Goal: Task Accomplishment & Management: Manage account settings

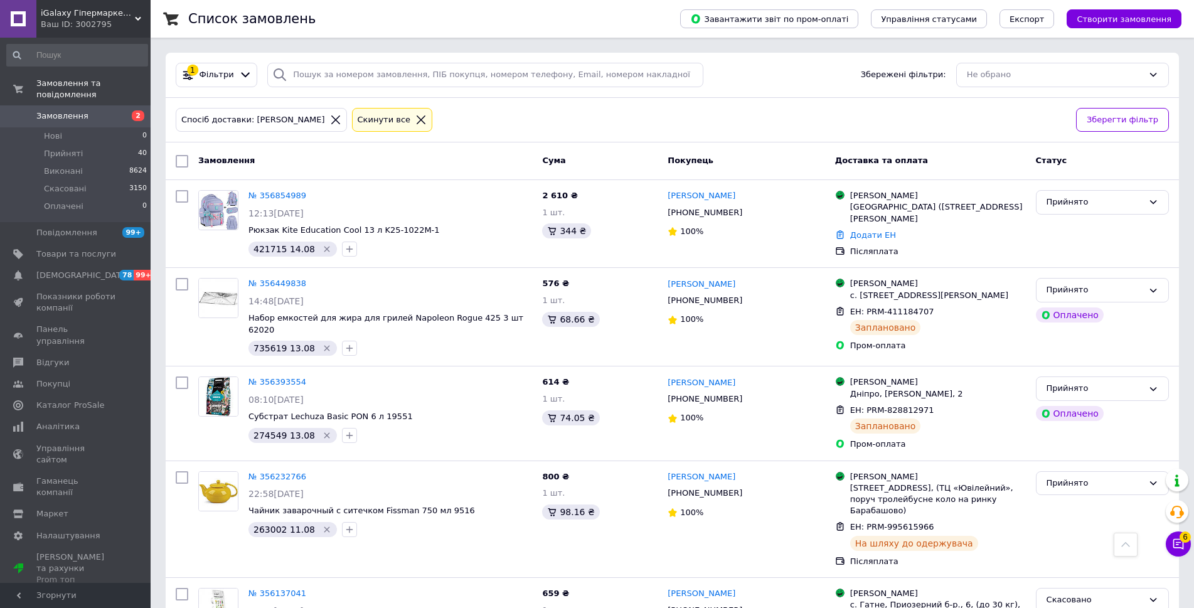
scroll to position [2008, 0]
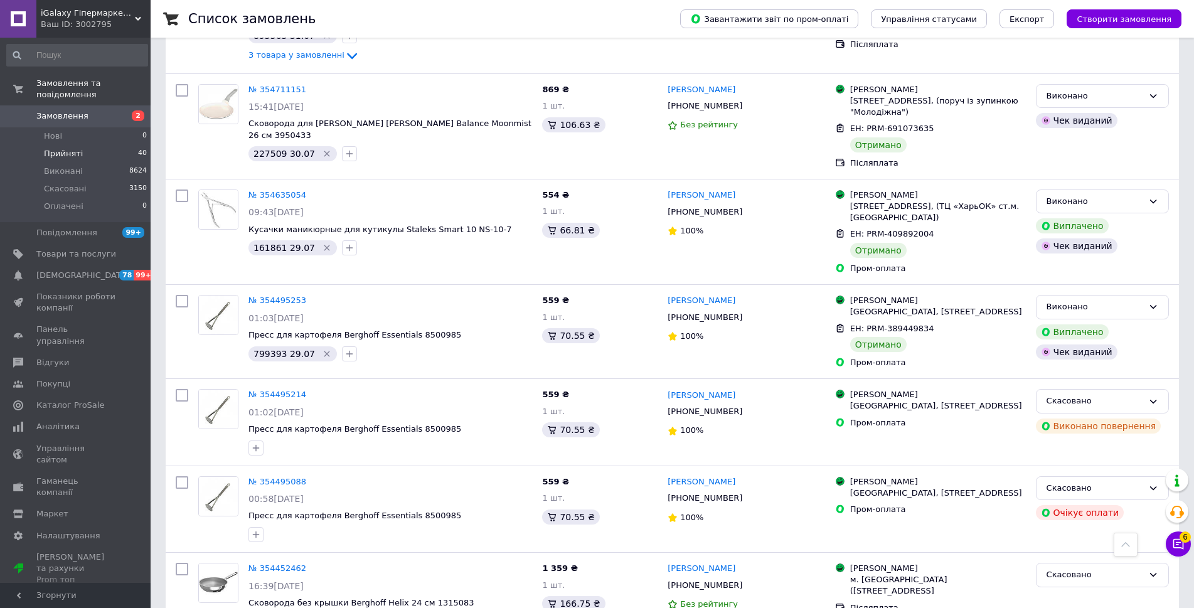
click at [58, 148] on span "Прийняті" at bounding box center [63, 153] width 39 height 11
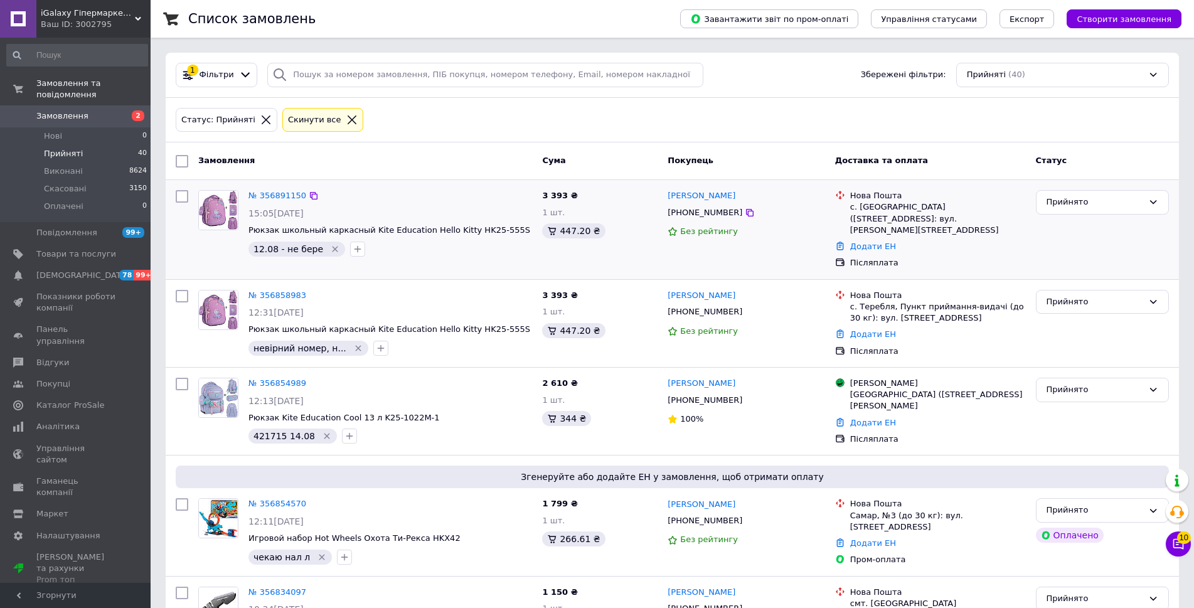
scroll to position [188, 0]
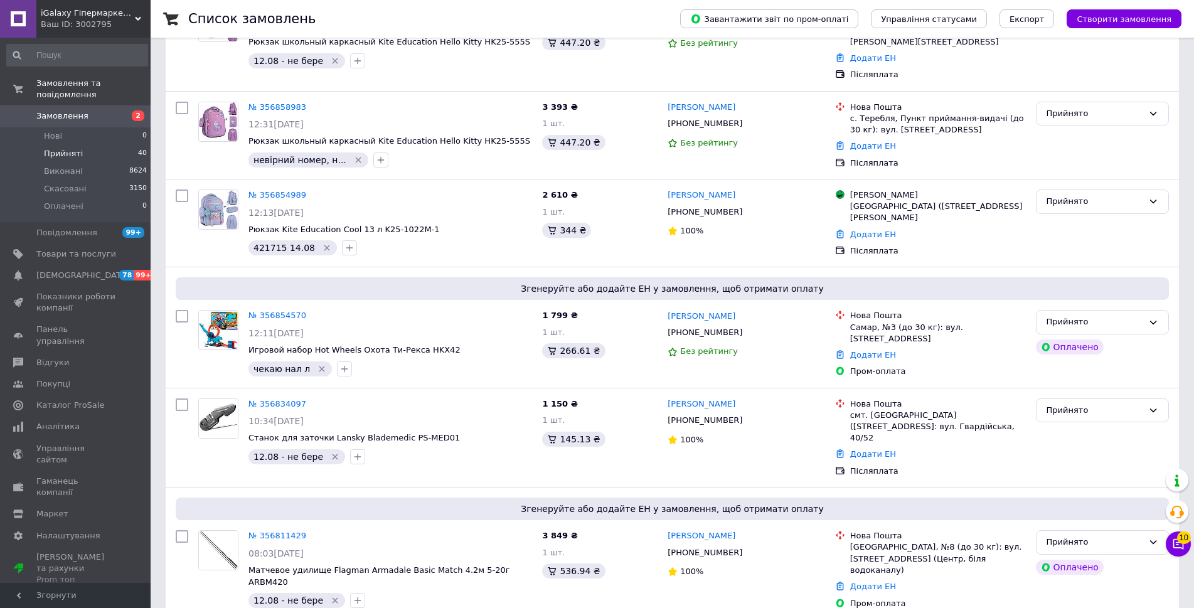
click at [43, 115] on link "Замовлення 2" at bounding box center [77, 115] width 154 height 21
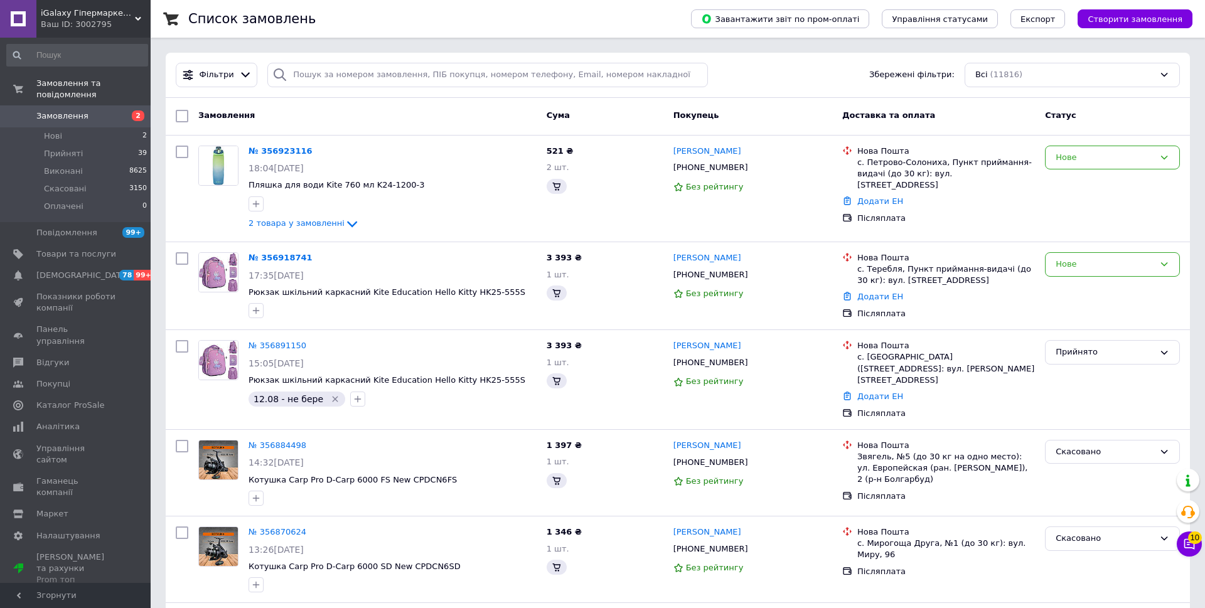
click at [1188, 543] on span "10" at bounding box center [1195, 538] width 14 height 13
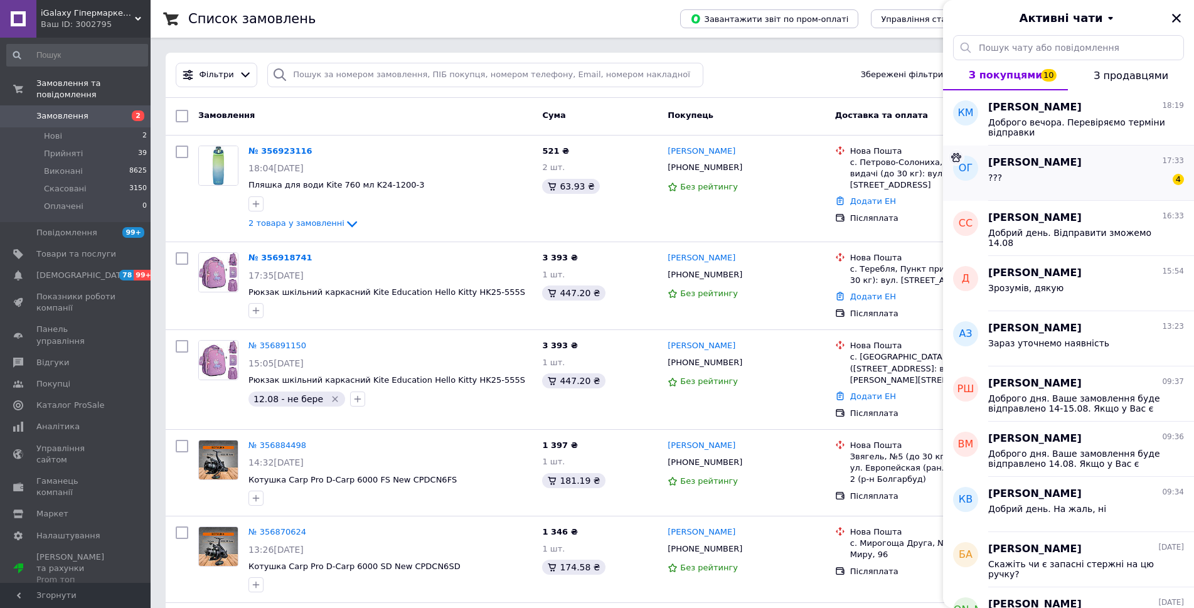
click at [1124, 164] on div "[PERSON_NAME] 17:33" at bounding box center [1086, 163] width 196 height 14
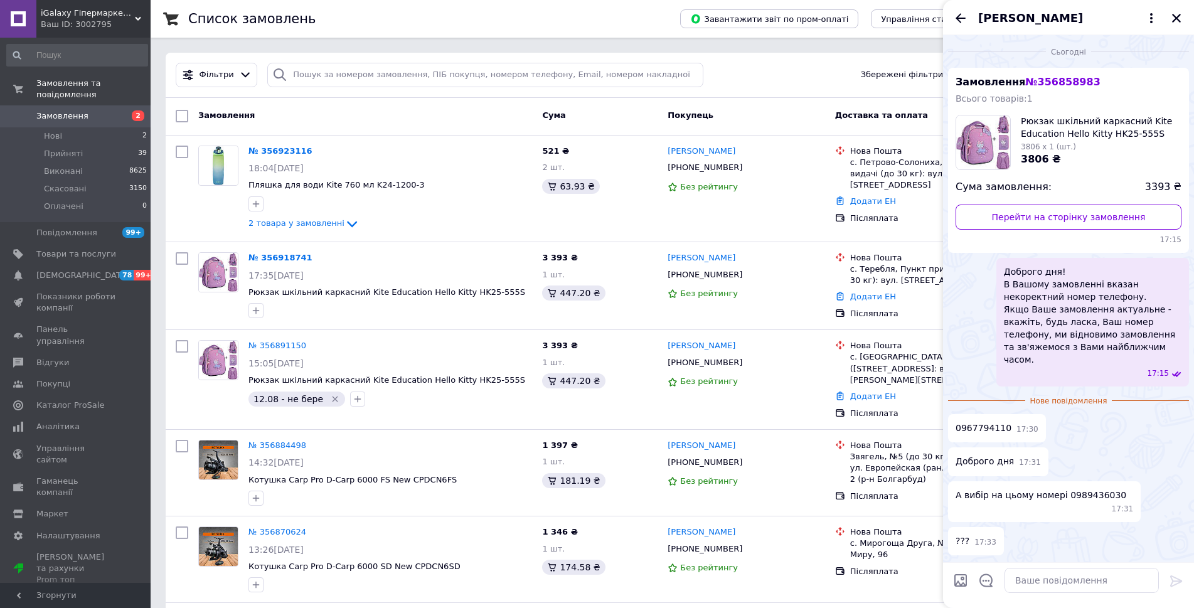
click at [980, 422] on span "0967794110" at bounding box center [984, 428] width 56 height 13
copy span "0967794110"
click at [746, 274] on icon at bounding box center [750, 275] width 8 height 8
click at [1180, 19] on icon "Закрити" at bounding box center [1176, 18] width 11 height 11
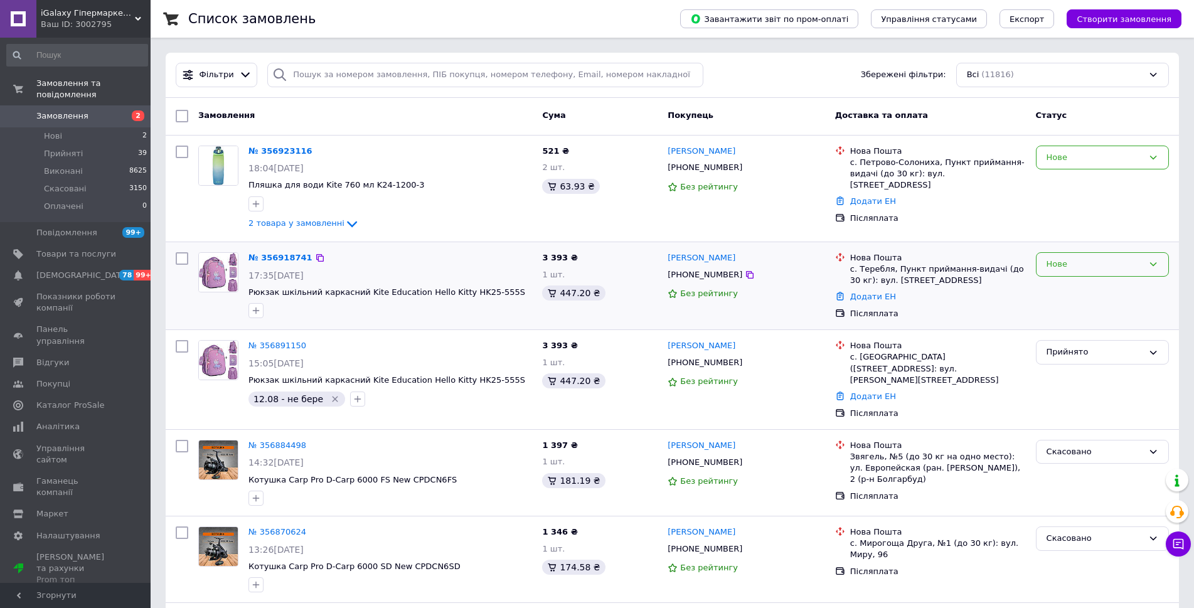
click at [1096, 261] on div "Нове" at bounding box center [1095, 264] width 97 height 13
click at [1082, 294] on li "Прийнято" at bounding box center [1103, 290] width 132 height 23
click at [1091, 158] on div "Нове" at bounding box center [1095, 157] width 97 height 13
click at [1067, 179] on li "Прийнято" at bounding box center [1103, 183] width 132 height 23
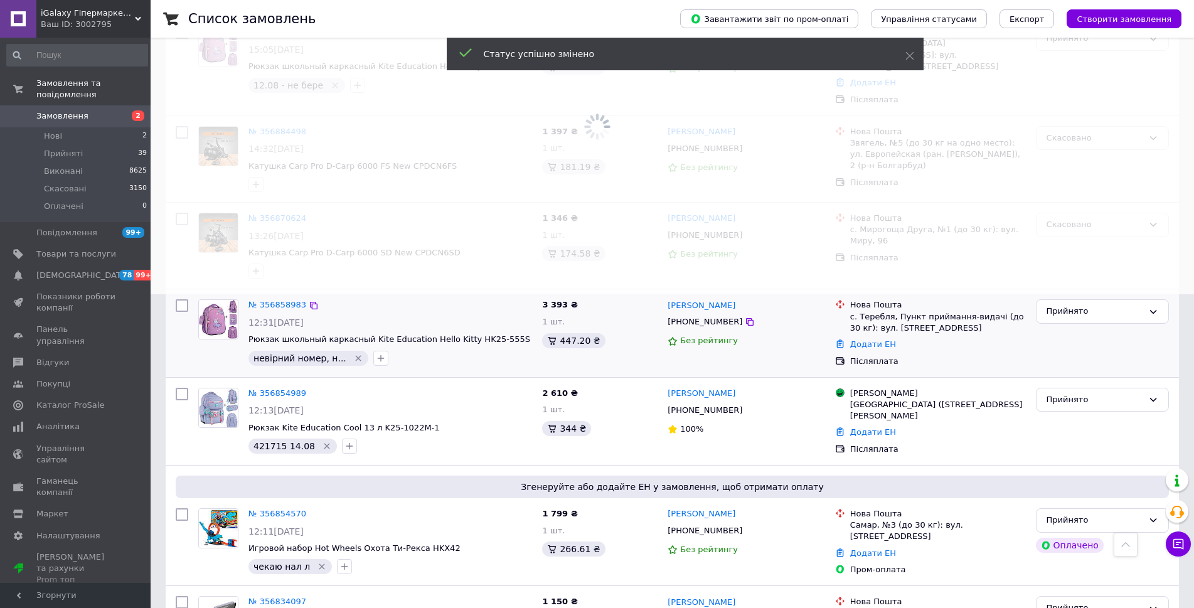
scroll to position [251, 0]
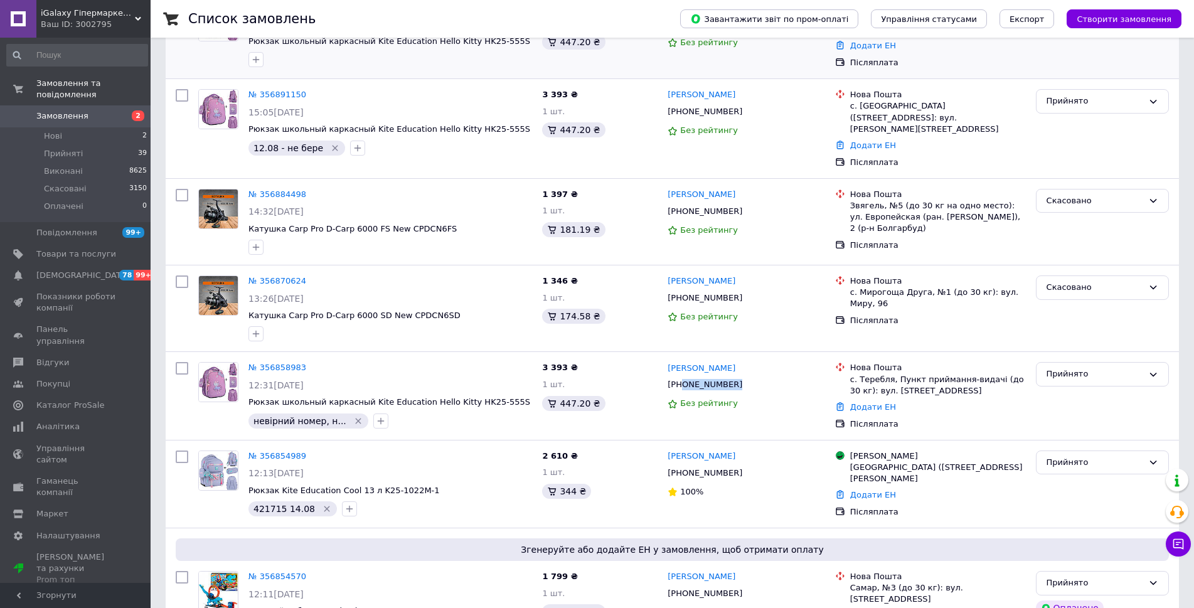
drag, startPoint x: 710, startPoint y: 375, endPoint x: 124, endPoint y: 19, distance: 686.0
click at [681, 378] on div "[PHONE_NUMBER]" at bounding box center [745, 385] width 159 height 14
copy div "0989436030"
click at [1176, 542] on icon at bounding box center [1178, 544] width 13 height 13
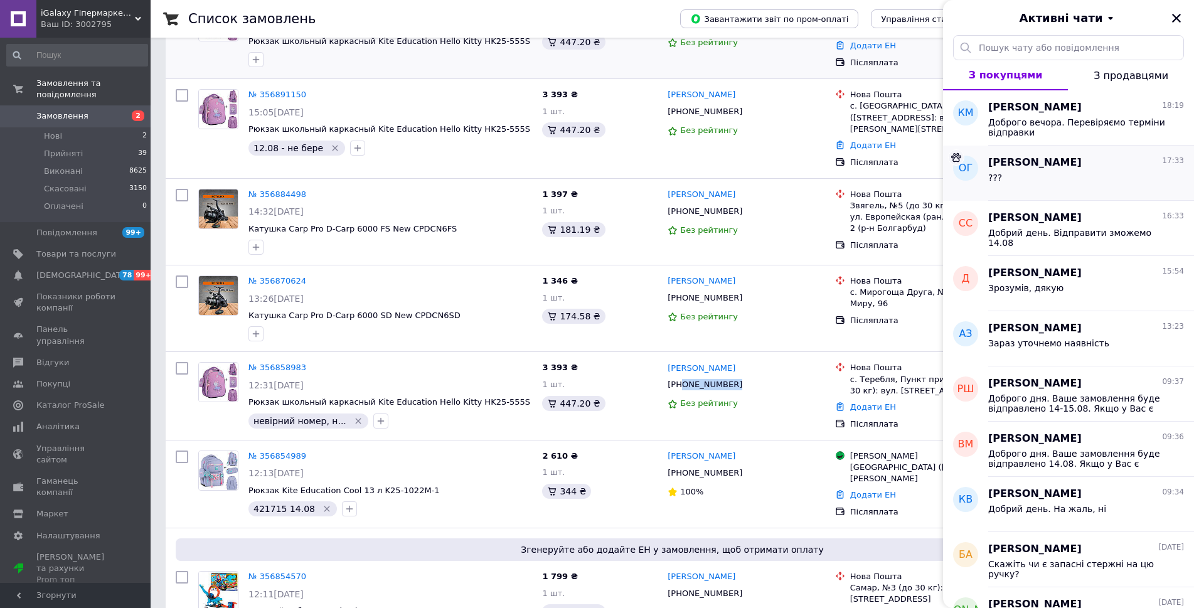
click at [1079, 176] on div "???" at bounding box center [1086, 180] width 196 height 20
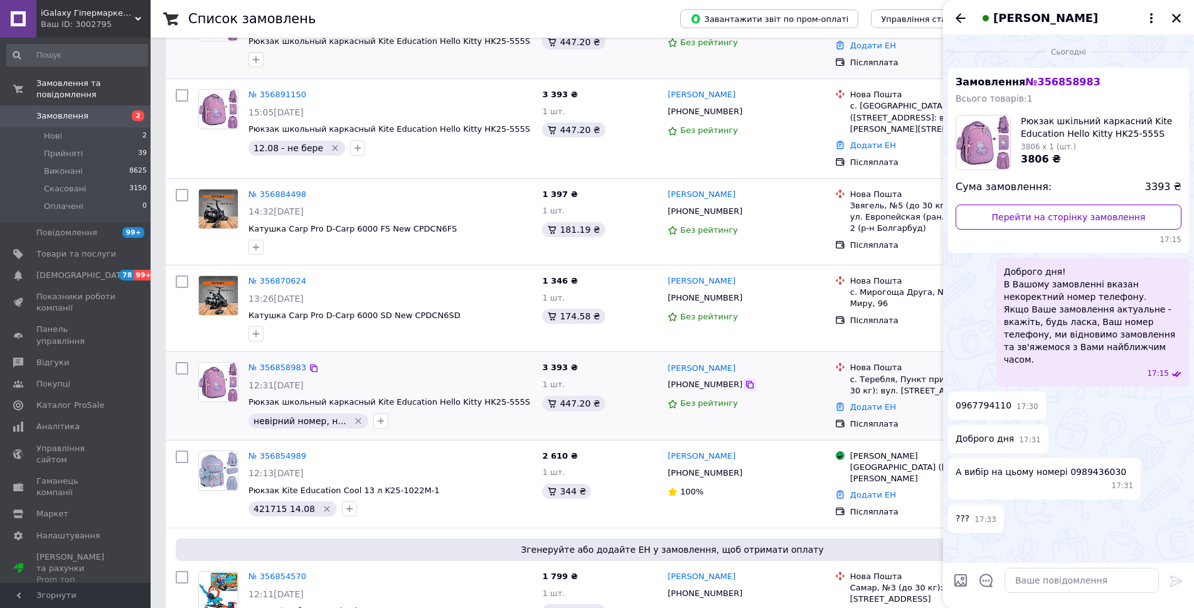
click at [745, 380] on icon at bounding box center [750, 385] width 10 height 10
click at [1046, 576] on textarea at bounding box center [1082, 580] width 154 height 25
paste textarea "[PHONE_NUMBER]"
click at [1093, 577] on textarea "В замовленні вказан номер [PHONE_NUMBER]" at bounding box center [1069, 574] width 179 height 38
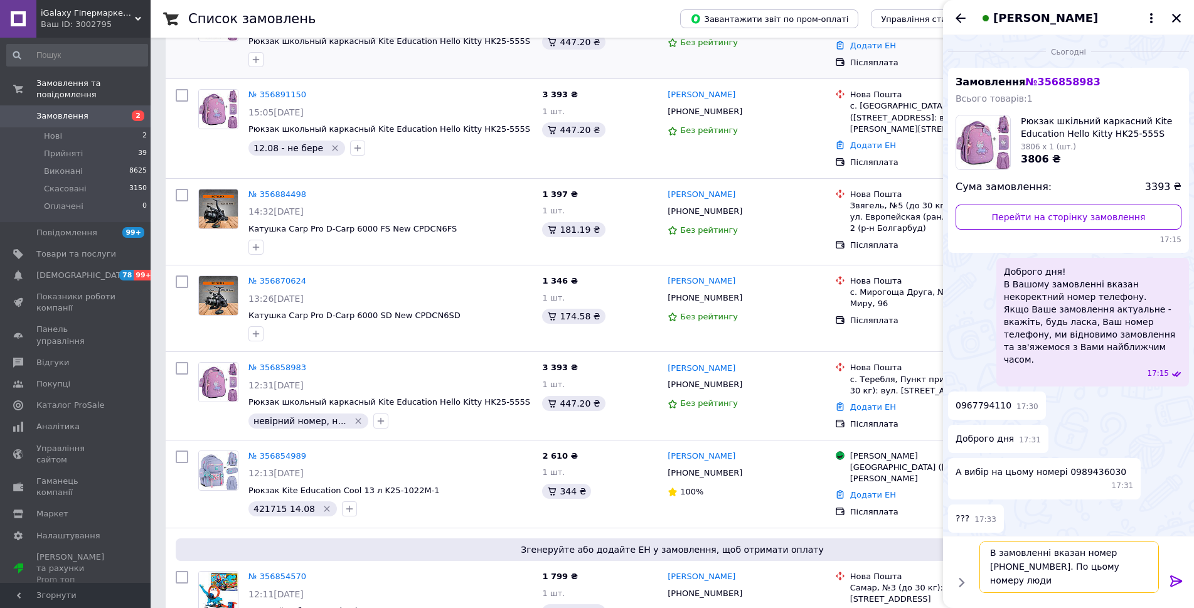
scroll to position [1, 0]
type textarea "В замовленні вказан номер [PHONE_NUMBER]. По цьому номеру людина нічого не замо…"
click at [1177, 574] on icon at bounding box center [1176, 581] width 15 height 15
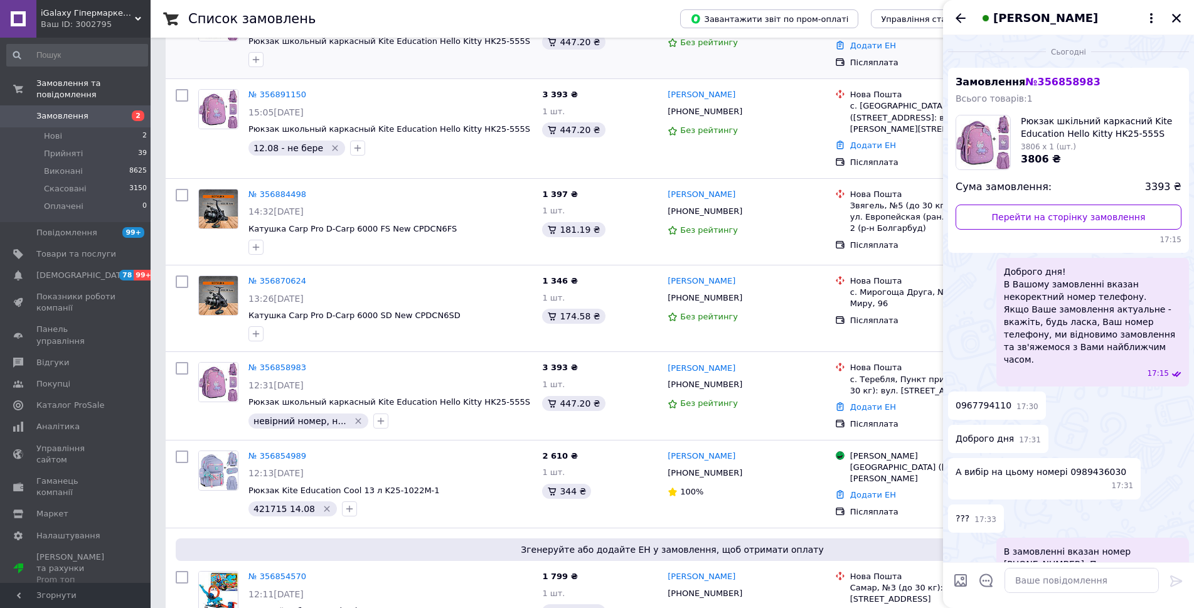
scroll to position [21, 0]
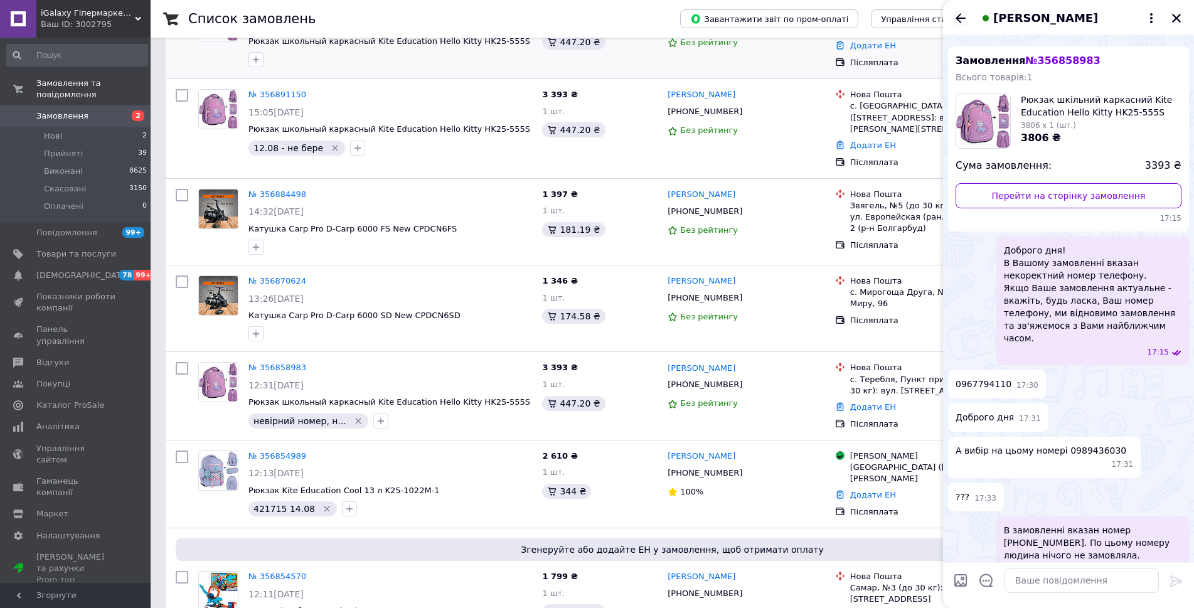
click at [960, 19] on icon "Назад" at bounding box center [960, 18] width 15 height 15
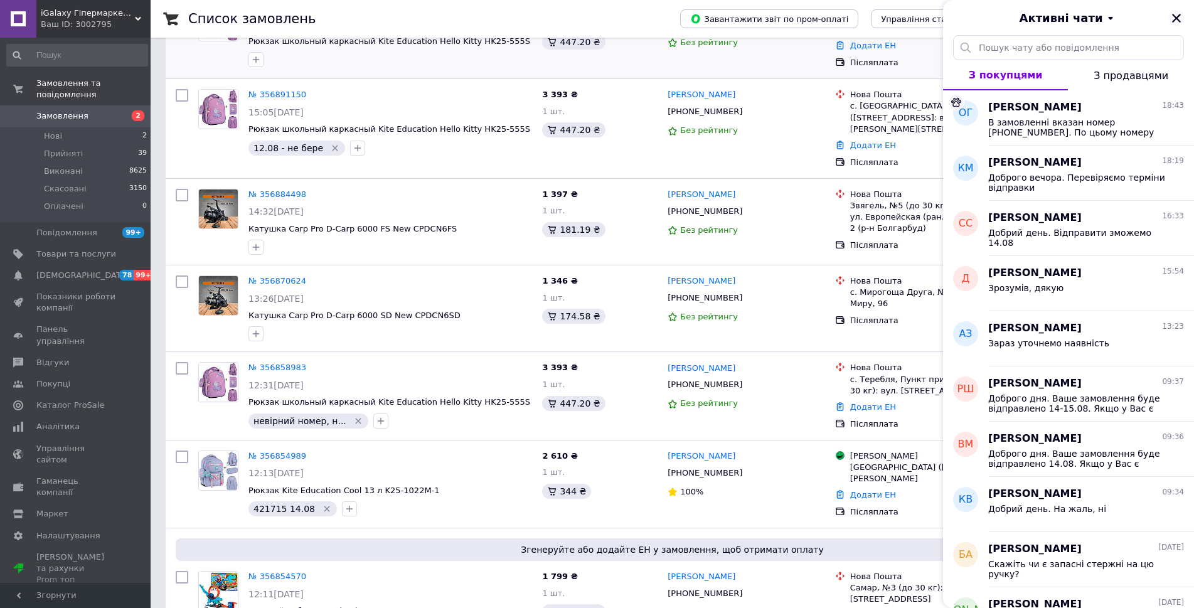
click at [1174, 21] on icon "Закрити" at bounding box center [1176, 18] width 9 height 9
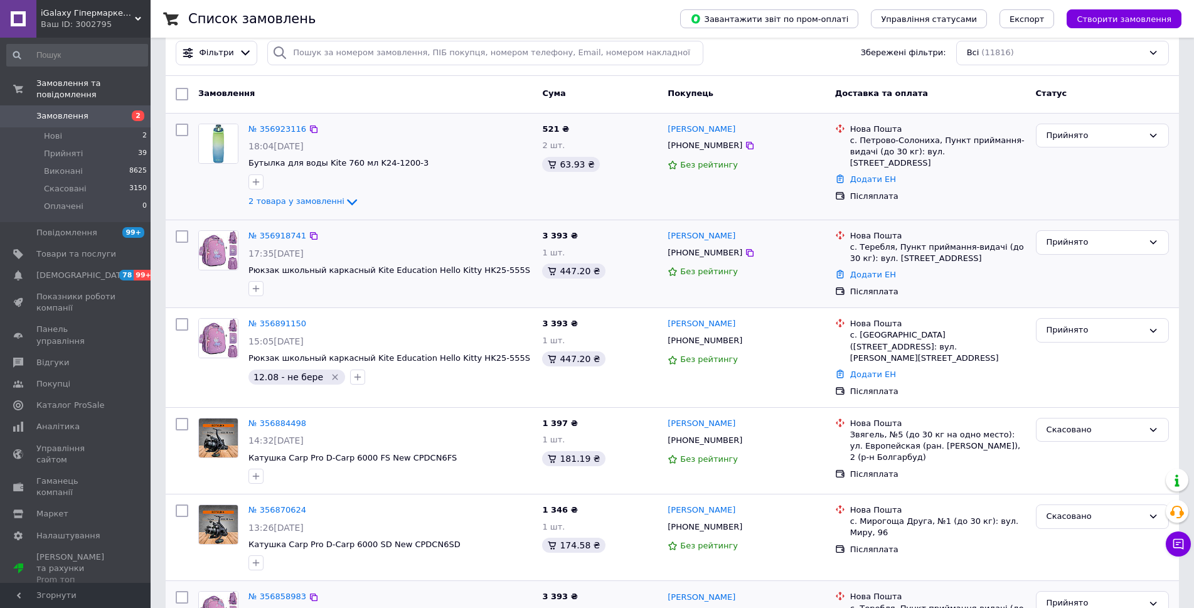
scroll to position [0, 0]
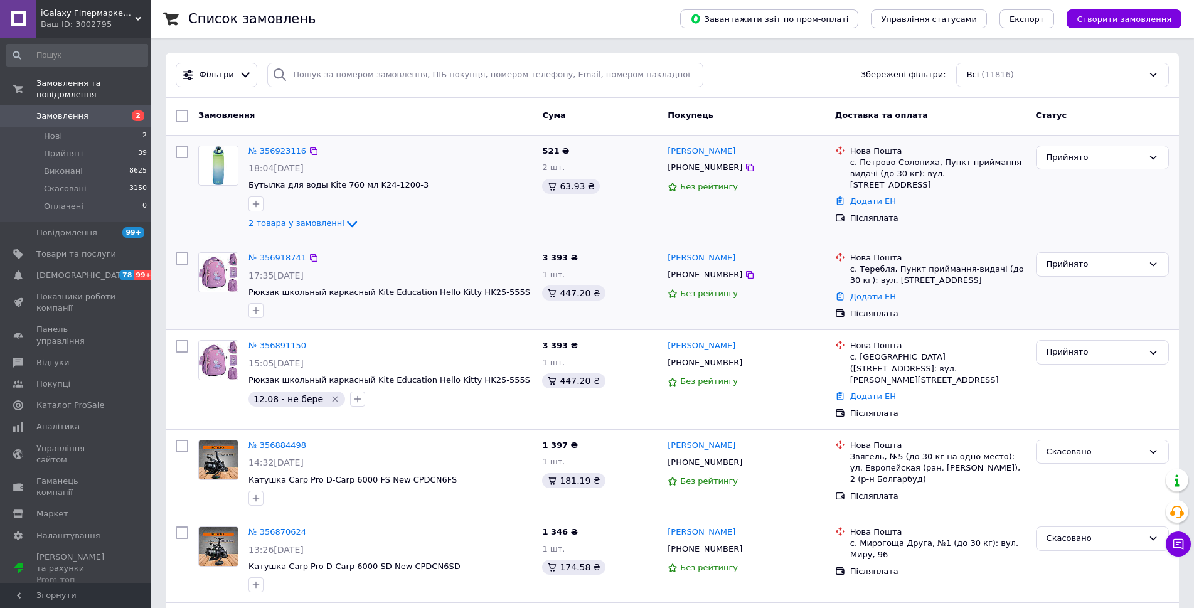
click at [65, 148] on span "Прийняті" at bounding box center [63, 153] width 39 height 11
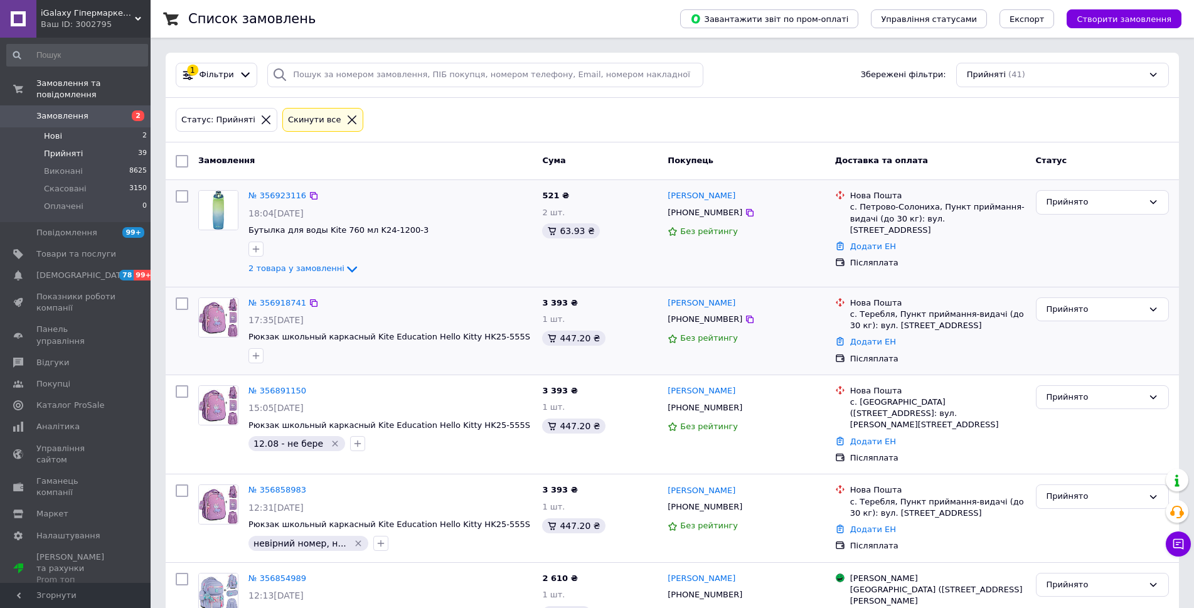
click at [55, 131] on span "Нові" at bounding box center [53, 136] width 18 height 11
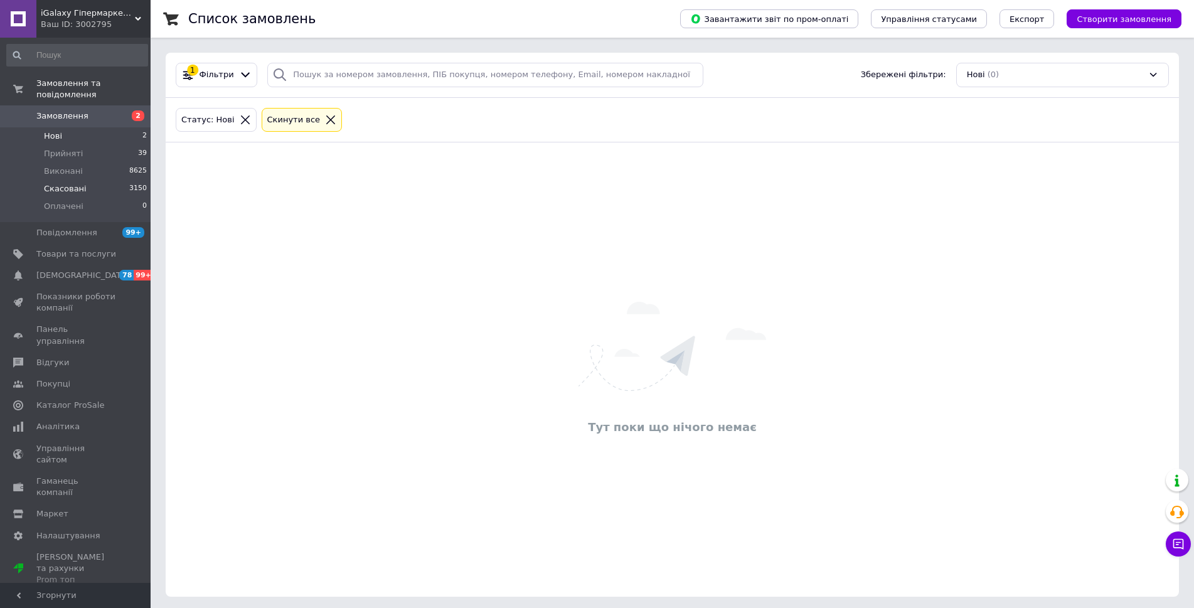
drag, startPoint x: 61, startPoint y: 200, endPoint x: 68, endPoint y: 184, distance: 16.6
click at [61, 201] on span "Оплачені" at bounding box center [64, 206] width 40 height 11
click at [62, 148] on span "Прийняті" at bounding box center [63, 153] width 39 height 11
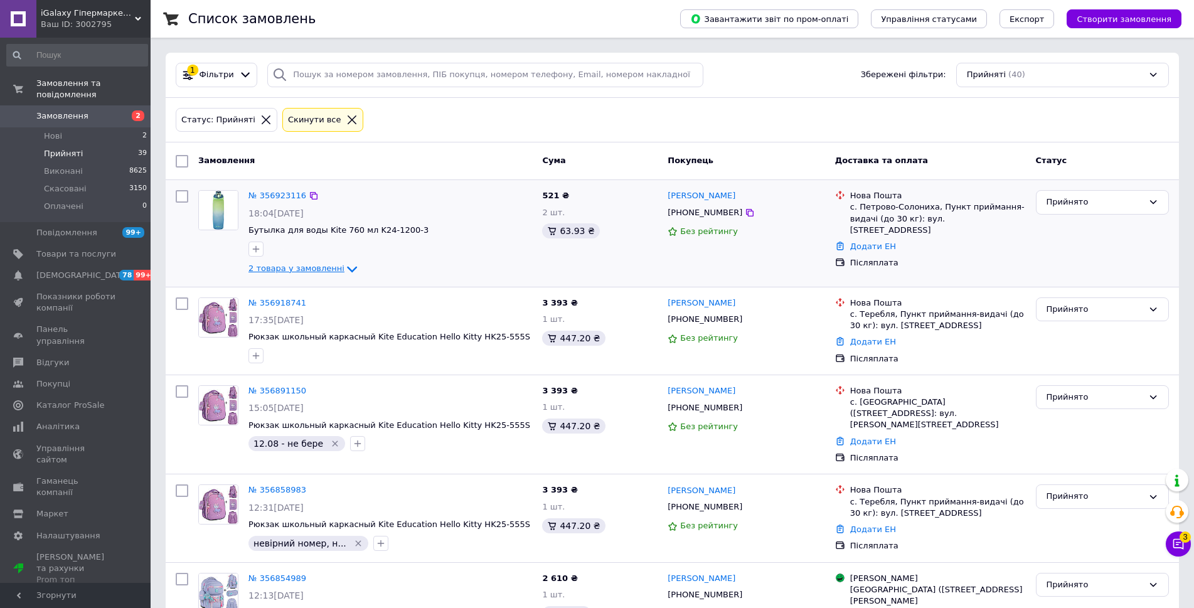
click at [345, 265] on icon at bounding box center [352, 269] width 15 height 15
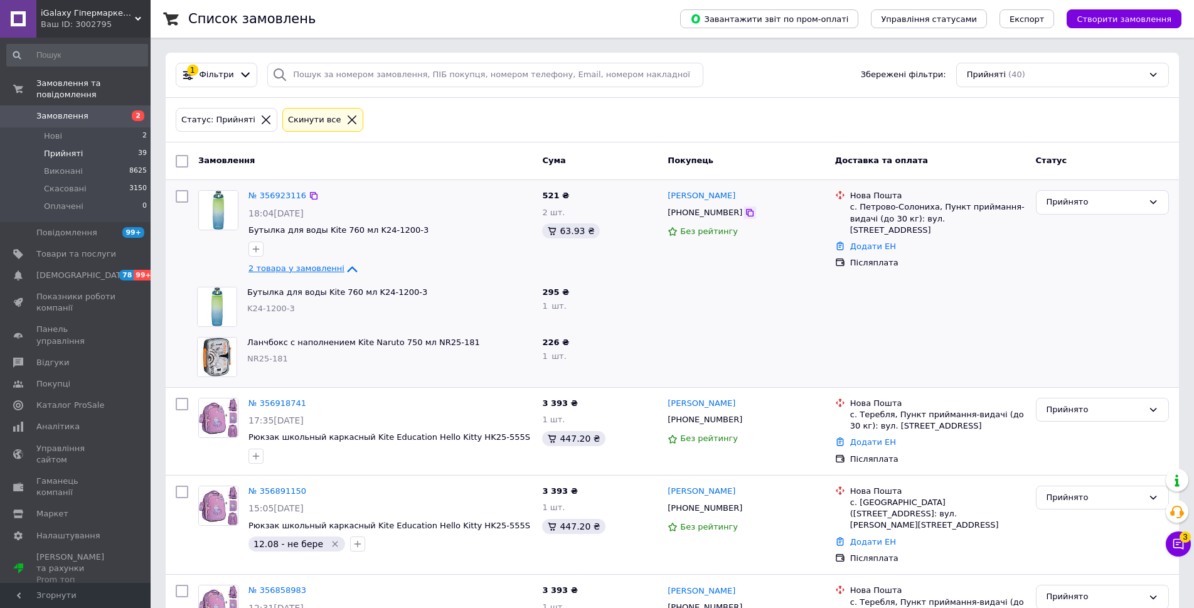
click at [745, 216] on icon at bounding box center [750, 213] width 10 height 10
drag, startPoint x: 667, startPoint y: 191, endPoint x: 724, endPoint y: 213, distance: 61.0
click at [724, 213] on div "[PERSON_NAME] [PHONE_NUMBER] Без рейтингу" at bounding box center [746, 233] width 167 height 96
copy div "[PERSON_NAME] [PHONE_NUMBER]"
click at [252, 252] on icon "button" at bounding box center [256, 249] width 10 height 10
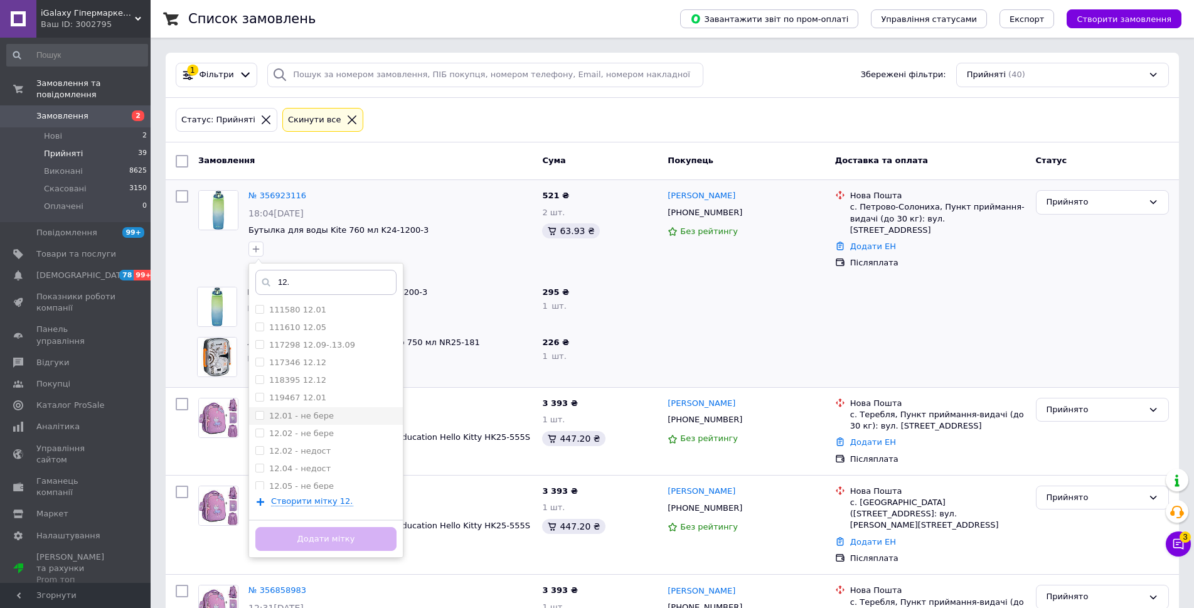
type input "12."
click at [257, 414] on input "12.01 - не бере" at bounding box center [259, 415] width 8 height 8
checkbox input "true"
click at [289, 275] on input "12." at bounding box center [325, 282] width 141 height 25
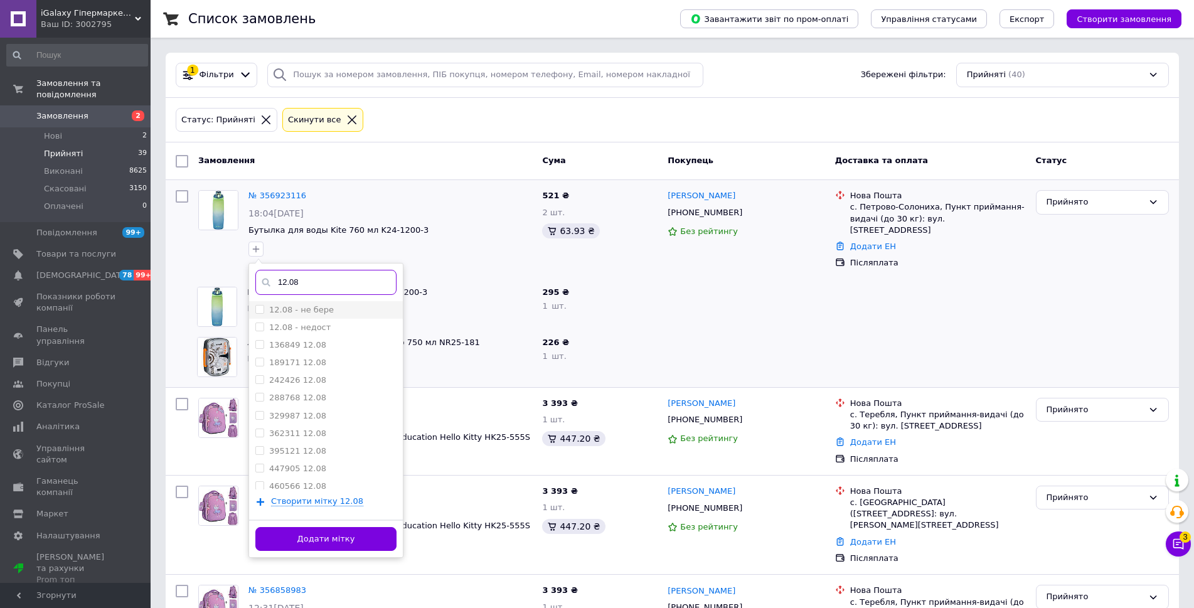
type input "12.08"
click at [262, 307] on input "12.08 - не бере" at bounding box center [259, 309] width 8 height 8
checkbox input "true"
click at [359, 537] on button "Додати мітку" at bounding box center [325, 539] width 141 height 24
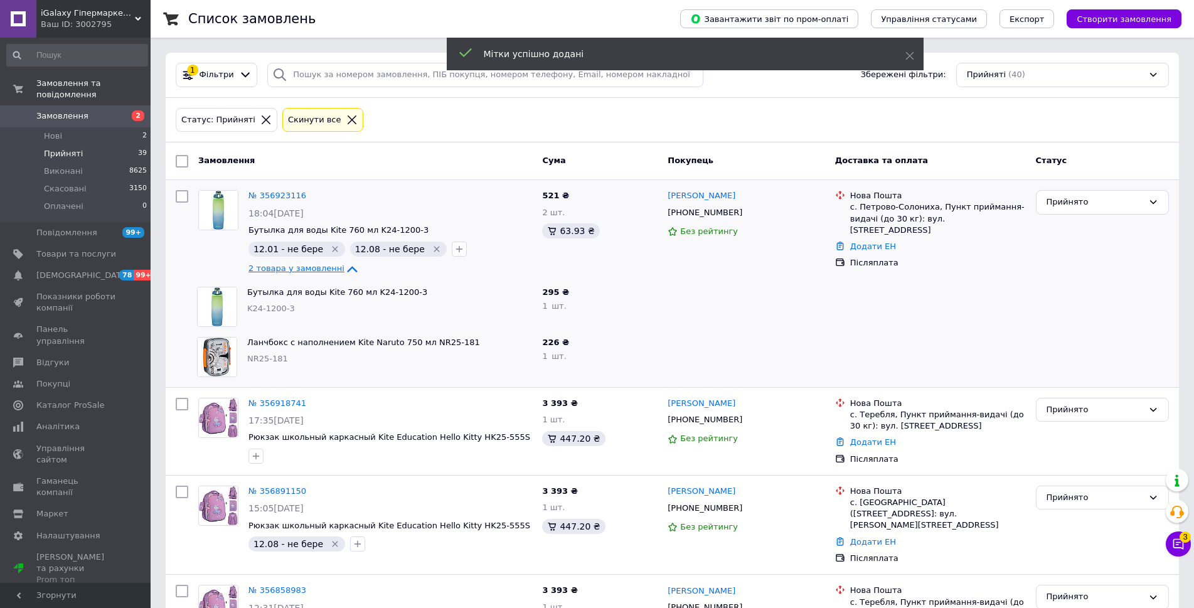
click at [330, 246] on icon "Видалити мітку" at bounding box center [335, 249] width 10 height 10
click at [1173, 545] on icon at bounding box center [1178, 544] width 11 height 11
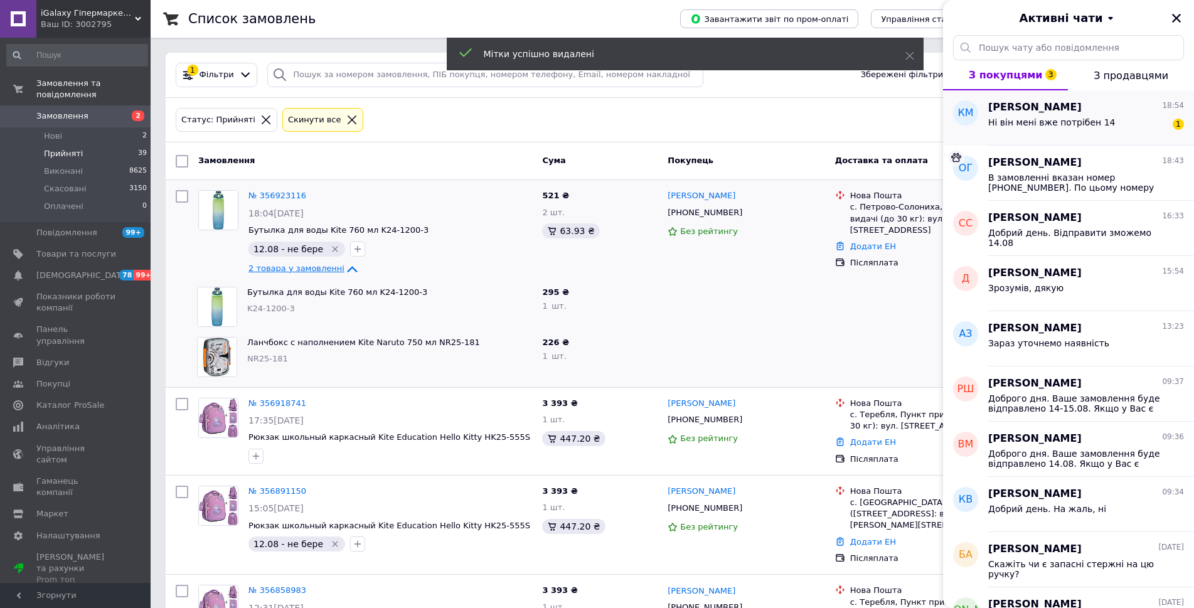
click at [1045, 132] on div "Ні він мені вже потрібен 14" at bounding box center [1051, 126] width 127 height 18
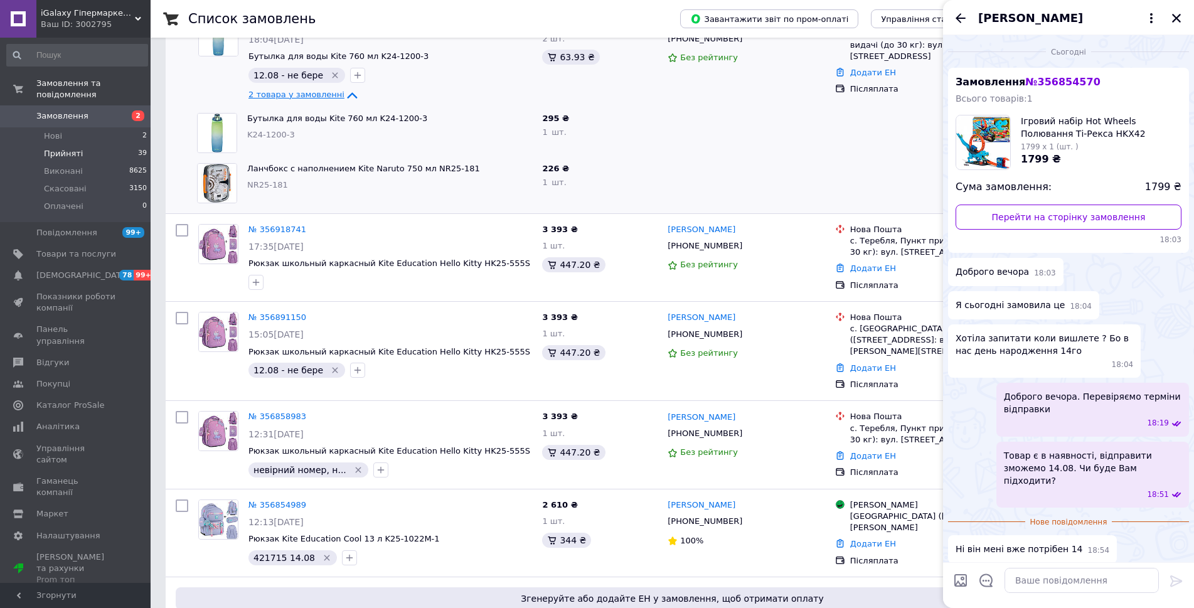
scroll to position [188, 0]
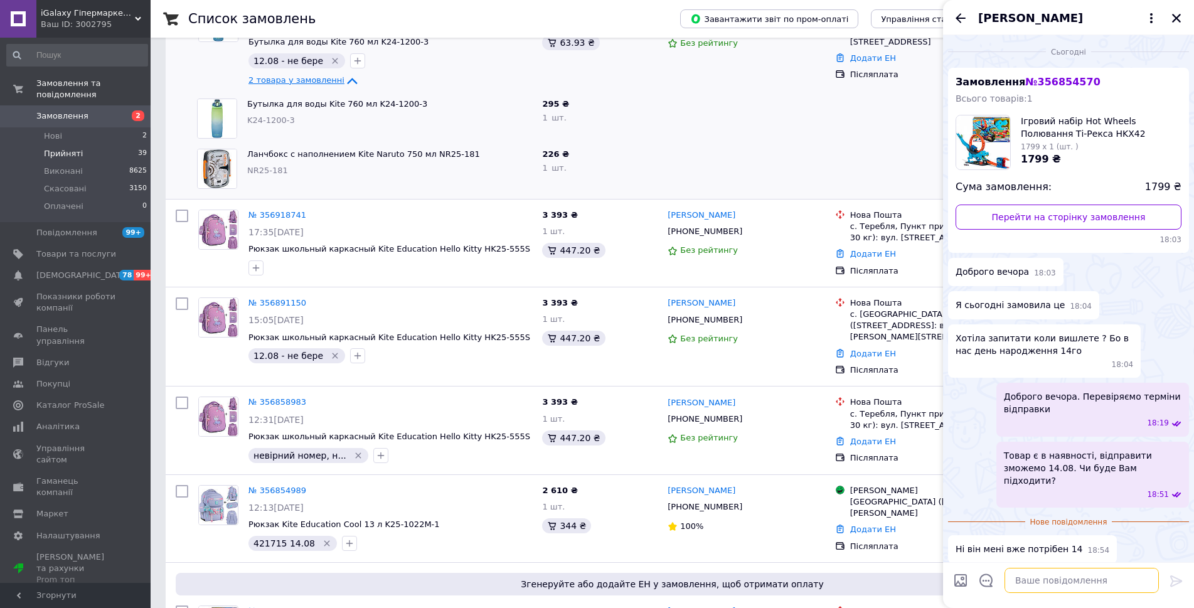
click at [1082, 582] on textarea at bounding box center [1082, 580] width 154 height 25
